Goal: Task Accomplishment & Management: Manage account settings

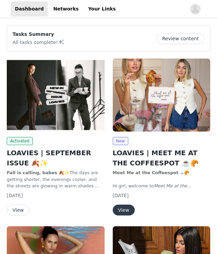
click at [20, 209] on button "View" at bounding box center [18, 210] width 23 height 11
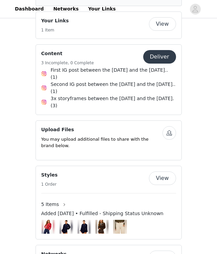
scroll to position [481, 0]
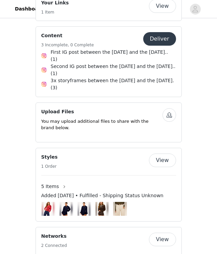
click at [169, 154] on button "View" at bounding box center [162, 161] width 27 height 14
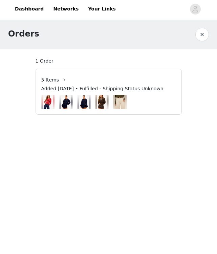
click at [66, 106] on img at bounding box center [65, 102] width 9 height 14
click at [50, 103] on img at bounding box center [47, 102] width 9 height 14
click at [108, 104] on img at bounding box center [102, 102] width 14 height 17
click at [121, 104] on img at bounding box center [119, 102] width 9 height 14
